Goal: Task Accomplishment & Management: Manage account settings

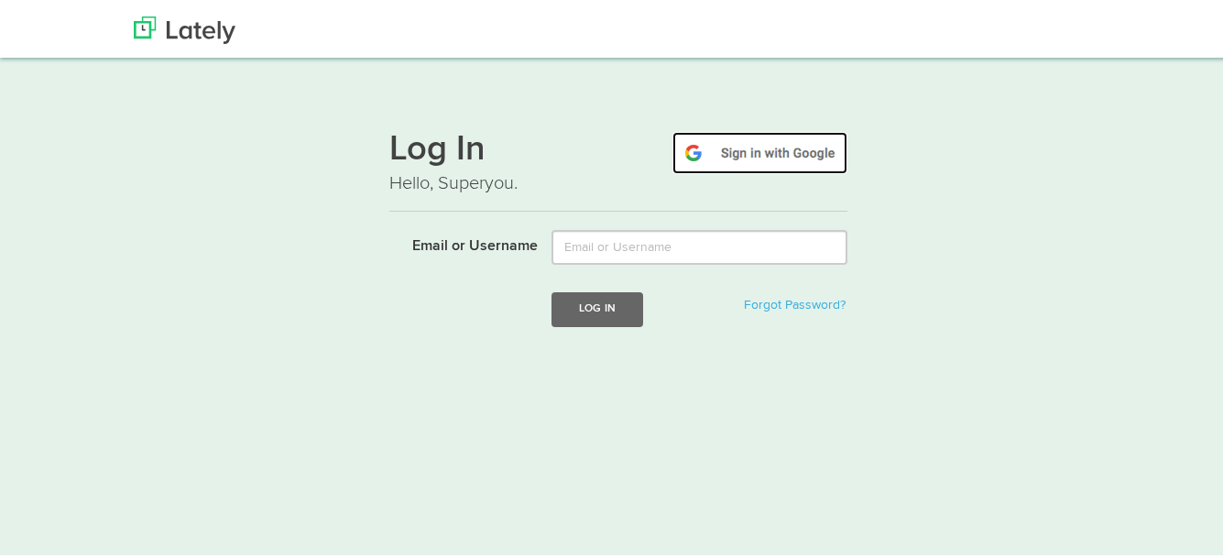
click at [749, 149] on img at bounding box center [759, 150] width 175 height 42
click at [734, 144] on img at bounding box center [759, 150] width 175 height 42
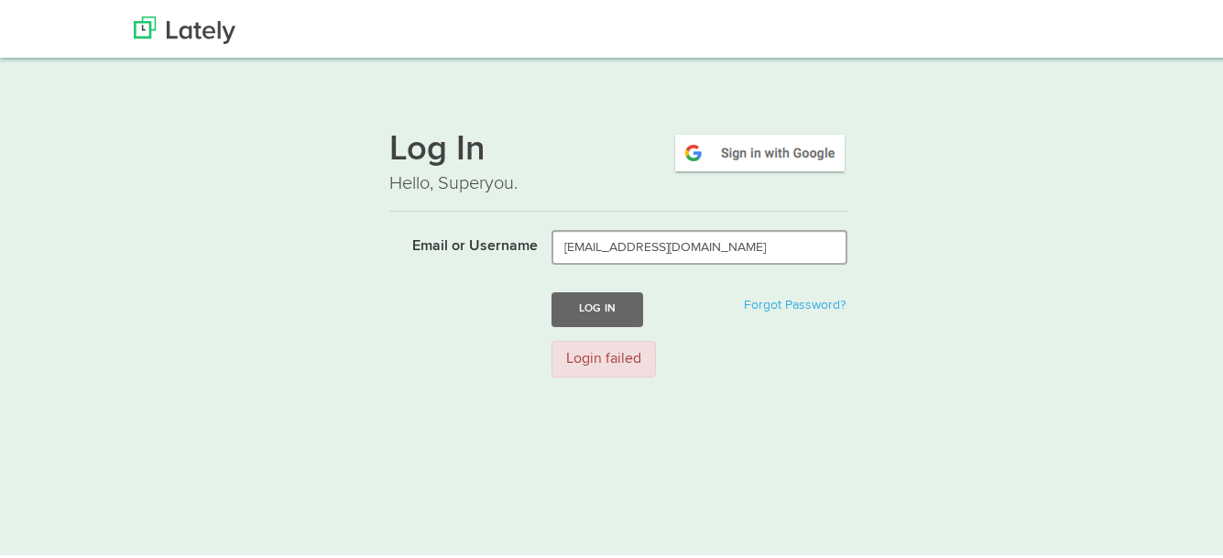
click at [680, 249] on input "aslikoba35@gmail.com" at bounding box center [699, 244] width 296 height 35
type input "asli_koba@hotmail.com"
click at [726, 152] on img at bounding box center [759, 150] width 175 height 42
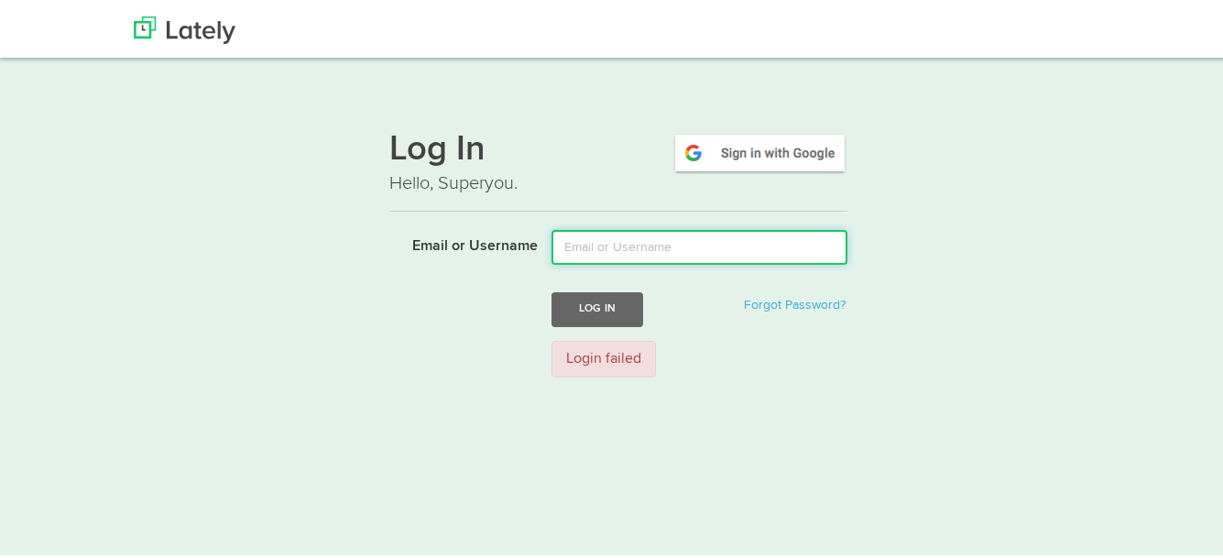
click at [647, 252] on input "Email or Username" at bounding box center [699, 244] width 296 height 35
type input "asli_koba@hotmail.com"
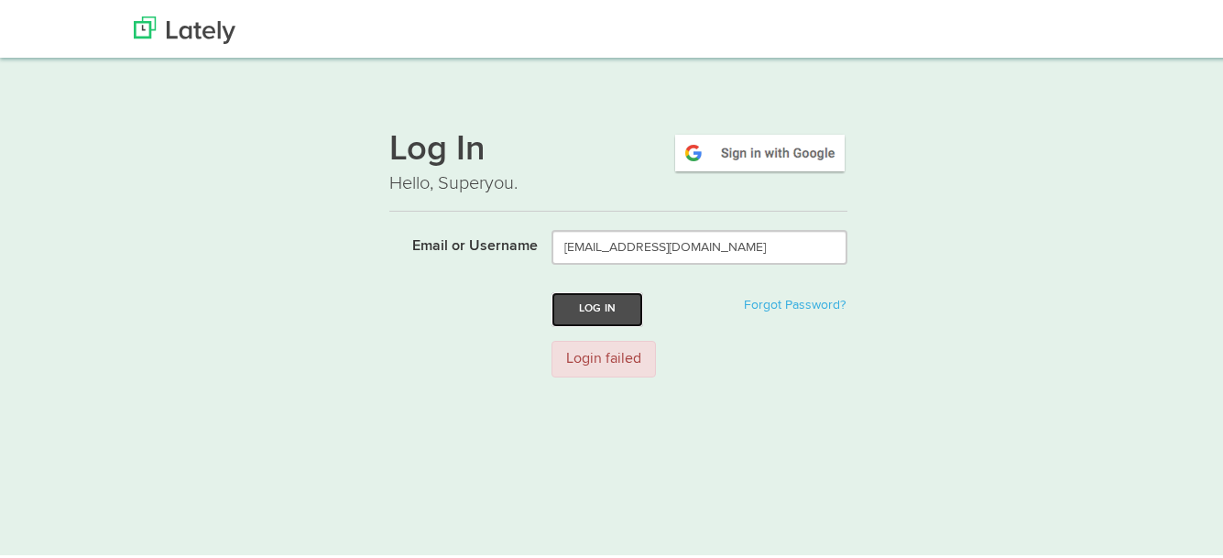
click at [616, 310] on button "Log In" at bounding box center [597, 306] width 92 height 34
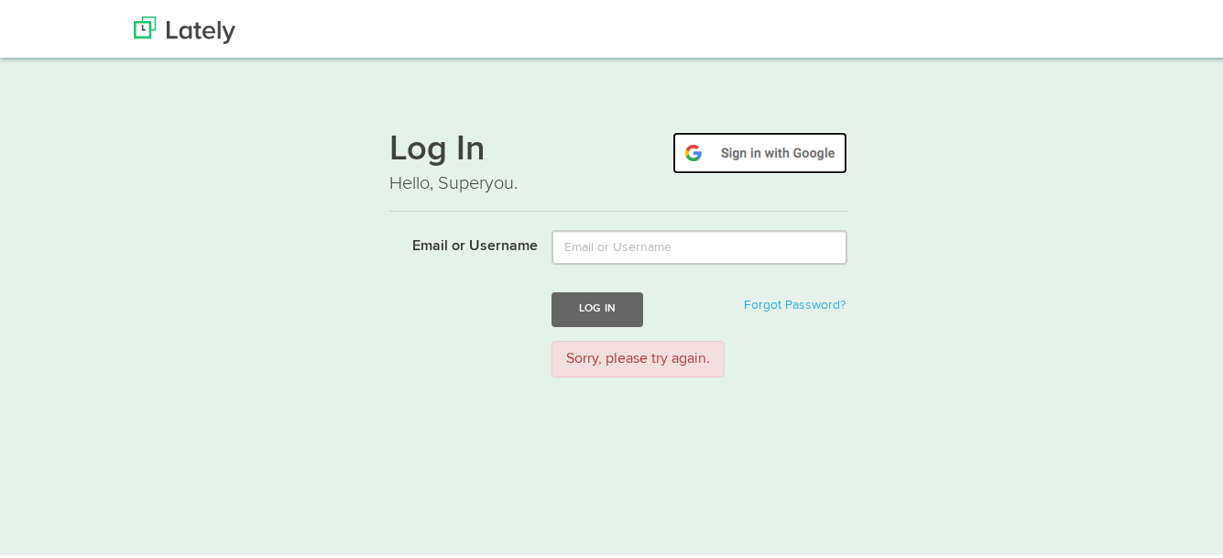
drag, startPoint x: 0, startPoint y: 0, endPoint x: 738, endPoint y: 147, distance: 752.6
click at [738, 147] on img at bounding box center [759, 150] width 175 height 42
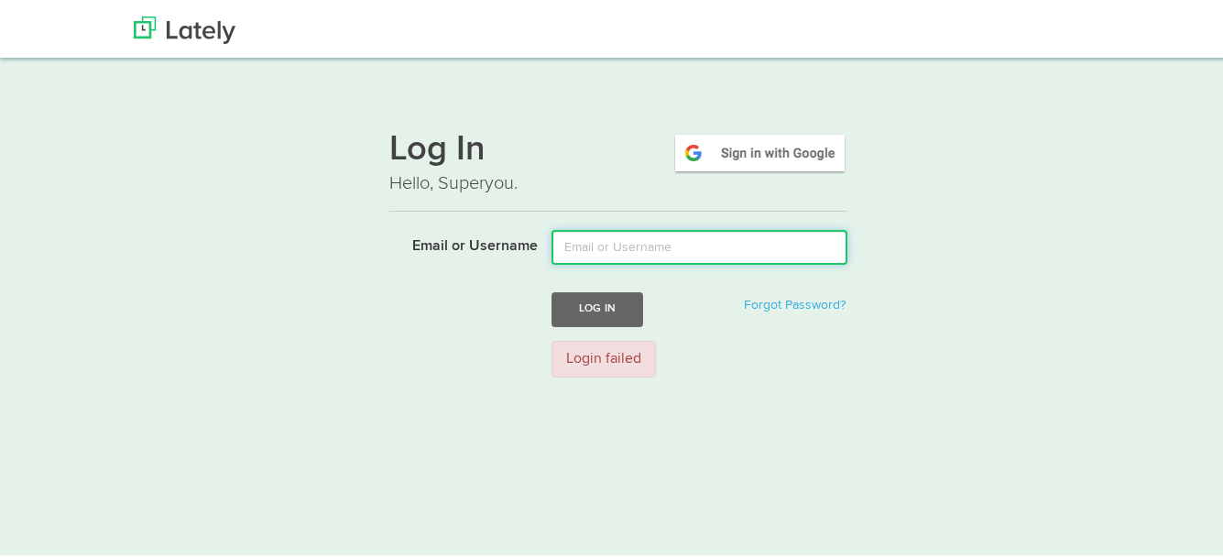
click at [626, 244] on input "Email or Username" at bounding box center [699, 244] width 296 height 35
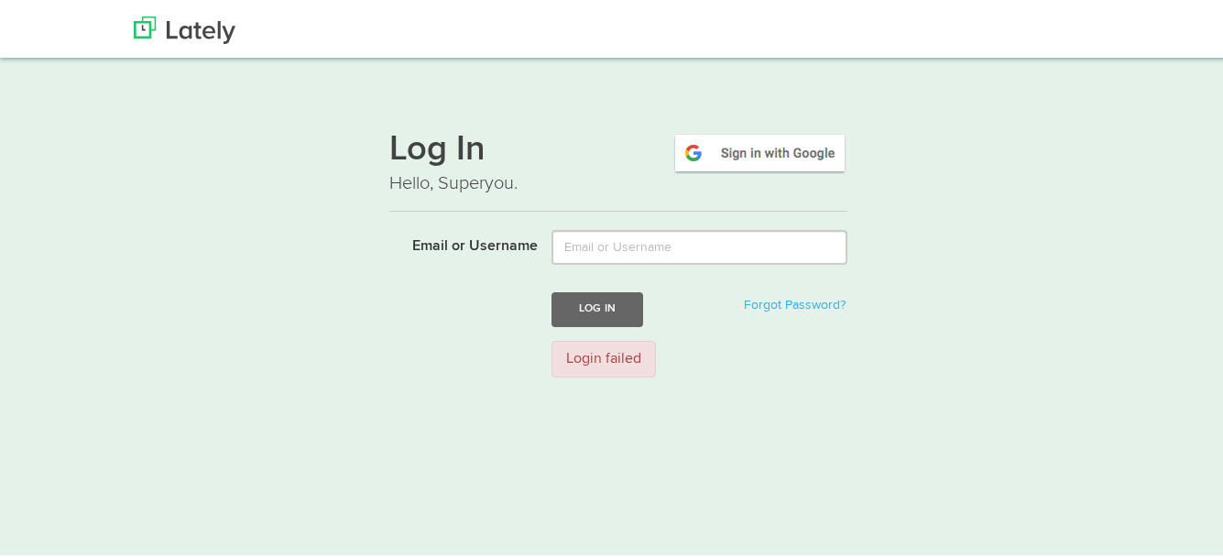
click at [882, 309] on div "Log In Hello, Superyou. Email or Username Log In Forgot Password? Login failed" at bounding box center [618, 249] width 1108 height 277
click at [780, 156] on img at bounding box center [759, 150] width 175 height 42
click at [725, 150] on img at bounding box center [759, 150] width 175 height 42
click at [575, 305] on button "Log In" at bounding box center [597, 306] width 92 height 34
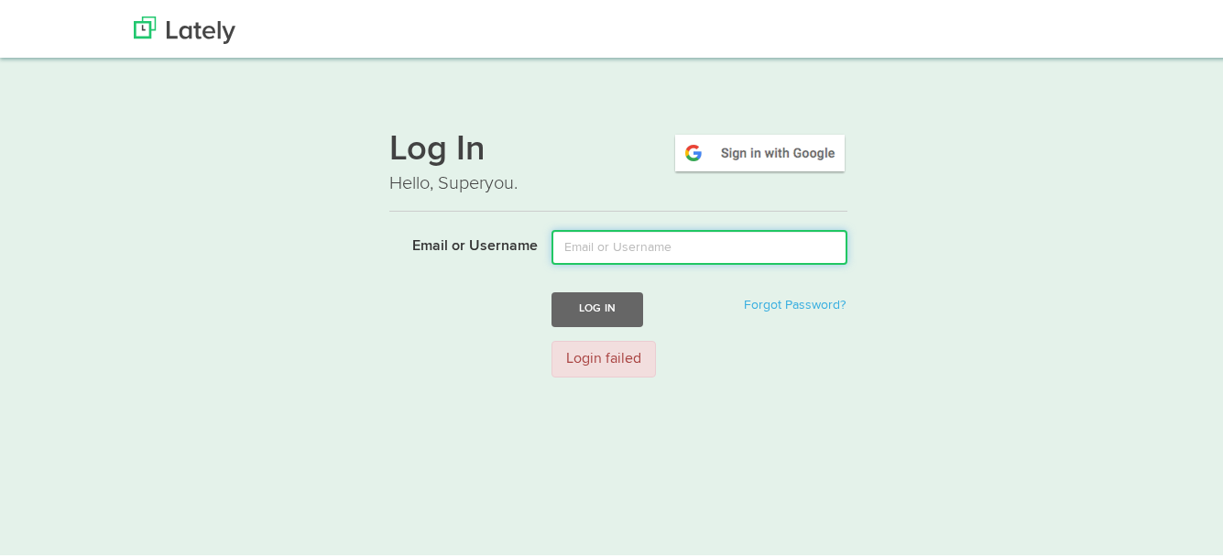
click at [700, 236] on input "Email or Username" at bounding box center [699, 244] width 296 height 35
type input "asli_koba@hotmail.com"
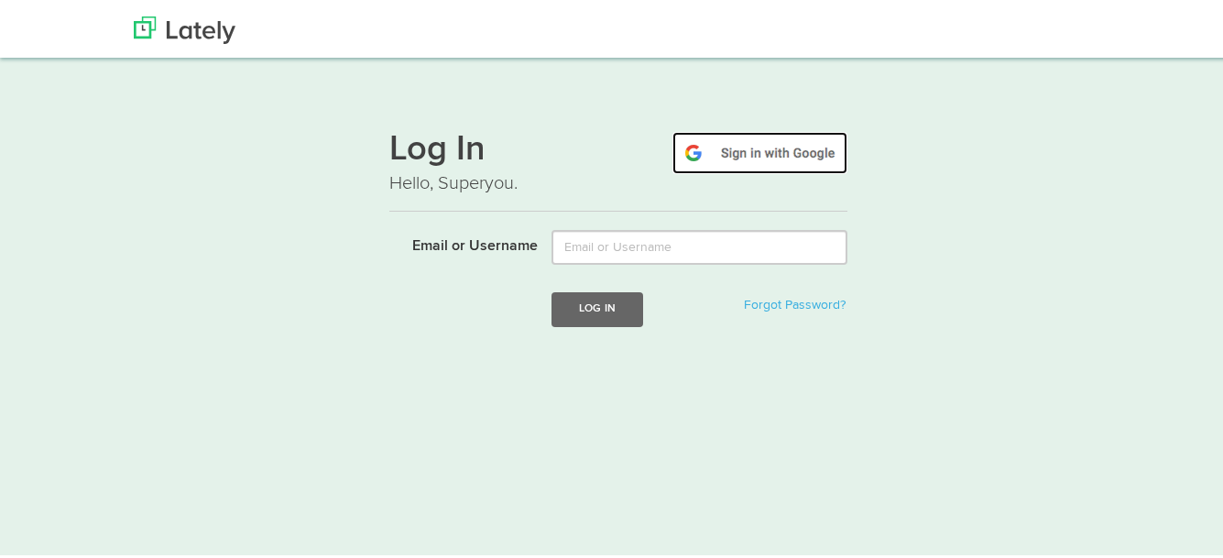
click at [740, 147] on img at bounding box center [759, 150] width 175 height 42
